Goal: Complete application form

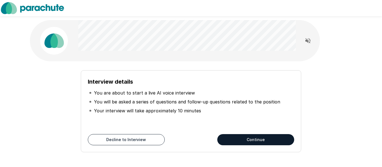
click at [262, 139] on button "Continue" at bounding box center [255, 139] width 77 height 11
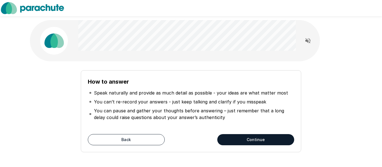
click at [262, 139] on button "Continue" at bounding box center [255, 139] width 77 height 11
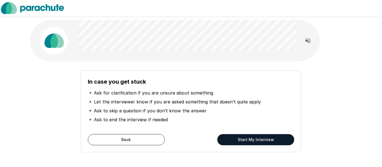
click at [262, 139] on button "Start My Interview" at bounding box center [255, 139] width 77 height 11
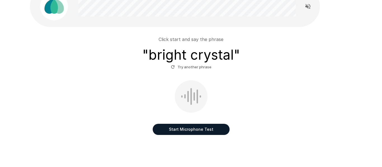
scroll to position [43, 0]
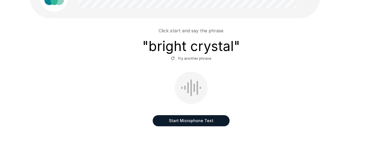
click at [178, 125] on button "Start Microphone Test" at bounding box center [191, 120] width 77 height 11
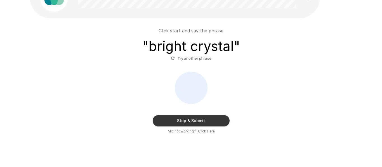
click at [178, 125] on button "Stop & Submit" at bounding box center [191, 120] width 77 height 11
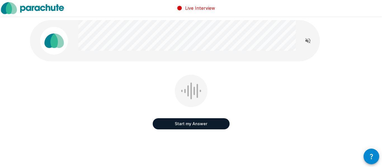
click at [204, 125] on button "Start my Answer" at bounding box center [191, 123] width 77 height 11
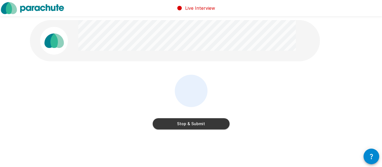
click at [204, 125] on button "Stop & Submit" at bounding box center [191, 123] width 77 height 11
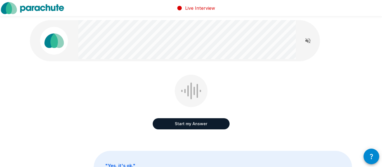
click at [204, 125] on button "Start my Answer" at bounding box center [191, 123] width 77 height 11
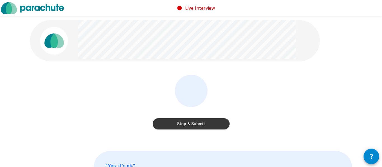
click at [204, 125] on button "Stop & Submit" at bounding box center [191, 123] width 77 height 11
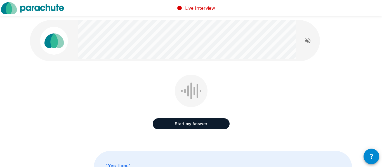
click at [203, 122] on button "Start my Answer" at bounding box center [191, 123] width 77 height 11
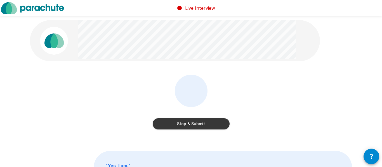
click at [203, 122] on button "Stop & Submit" at bounding box center [191, 123] width 77 height 11
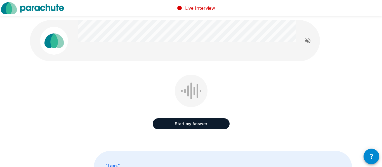
click at [202, 123] on button "Start my Answer" at bounding box center [191, 123] width 77 height 11
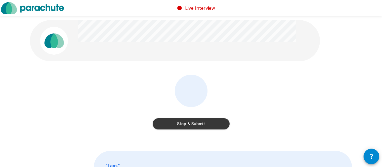
click at [202, 123] on button "Stop & Submit" at bounding box center [191, 123] width 77 height 11
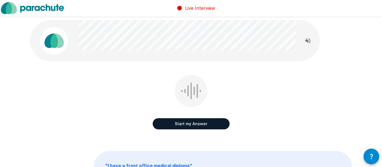
click at [202, 125] on button "Start my Answer" at bounding box center [191, 123] width 77 height 11
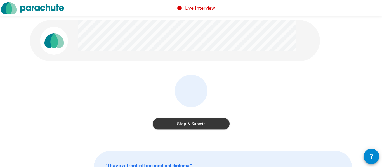
click at [202, 125] on button "Stop & Submit" at bounding box center [191, 123] width 77 height 11
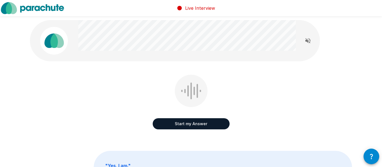
click at [202, 125] on button "Start my Answer" at bounding box center [191, 123] width 77 height 11
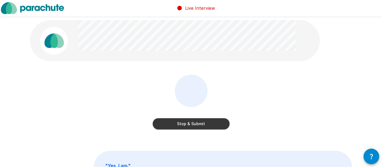
click at [202, 125] on button "Stop & Submit" at bounding box center [191, 123] width 77 height 11
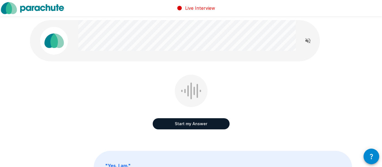
click at [202, 125] on button "Start my Answer" at bounding box center [191, 123] width 77 height 11
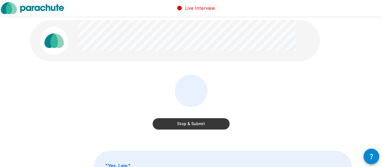
click at [202, 125] on button "Stop & Submit" at bounding box center [191, 123] width 77 height 11
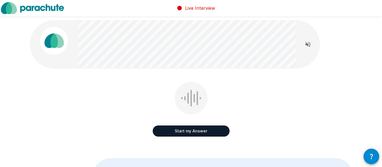
click at [203, 128] on button "Start my Answer" at bounding box center [191, 131] width 77 height 11
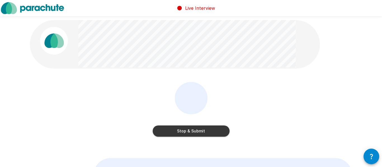
click at [203, 128] on button "Stop & Submit" at bounding box center [191, 131] width 77 height 11
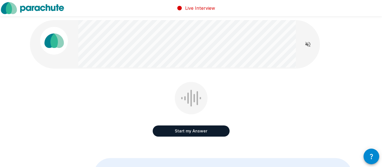
click at [202, 133] on button "Start my Answer" at bounding box center [191, 131] width 77 height 11
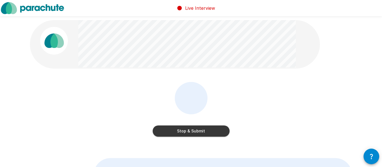
click at [202, 133] on button "Stop & Submit" at bounding box center [191, 131] width 77 height 11
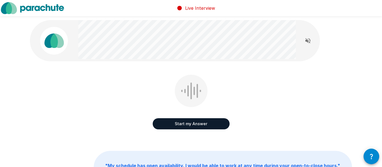
click at [201, 126] on button "Start my Answer" at bounding box center [191, 123] width 77 height 11
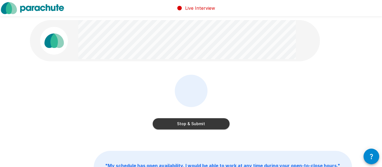
click at [201, 126] on button "Stop & Submit" at bounding box center [191, 123] width 77 height 11
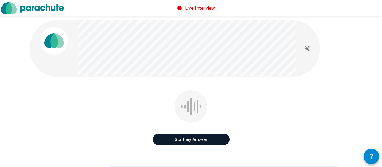
click at [197, 139] on button "Start my Answer" at bounding box center [191, 139] width 77 height 11
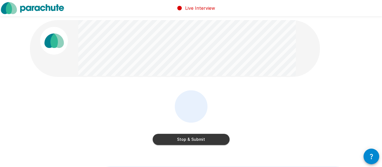
click at [197, 139] on button "Stop & Submit" at bounding box center [191, 139] width 77 height 11
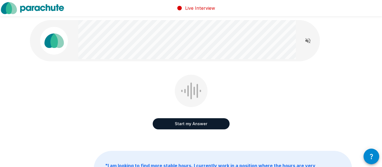
click at [195, 126] on button "Start my Answer" at bounding box center [191, 123] width 77 height 11
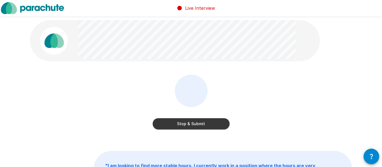
click at [195, 126] on button "Stop & Submit" at bounding box center [191, 123] width 77 height 11
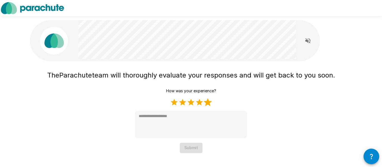
click at [208, 104] on label "5 Stars" at bounding box center [207, 102] width 8 height 8
type textarea "*"
